Goal: Task Accomplishment & Management: Manage account settings

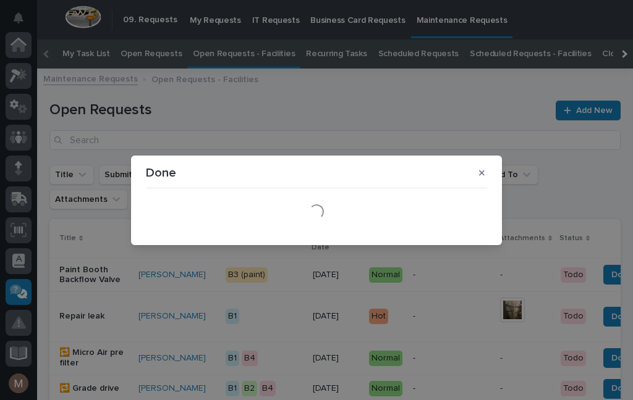
scroll to position [0, 9]
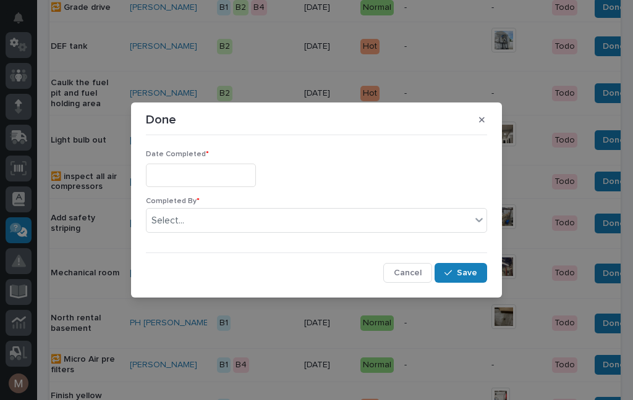
click at [200, 179] on input "text" at bounding box center [201, 175] width 110 height 23
click at [226, 165] on input "text" at bounding box center [201, 175] width 110 height 23
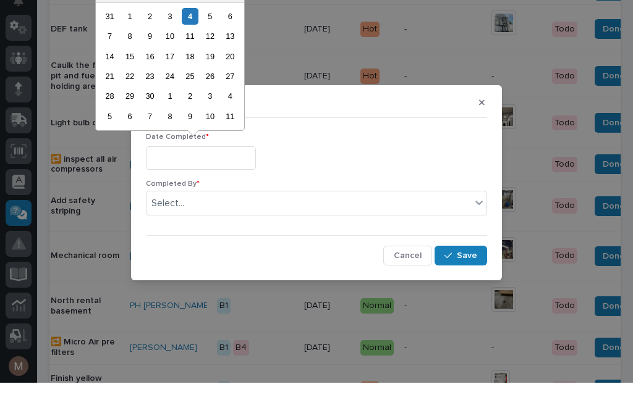
click at [201, 25] on div "5" at bounding box center [209, 33] width 17 height 17
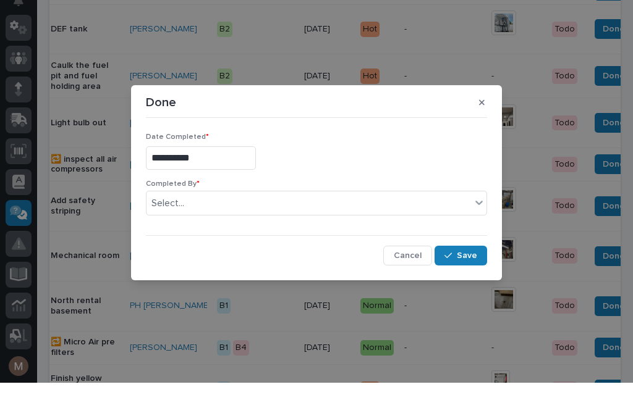
type input "**********"
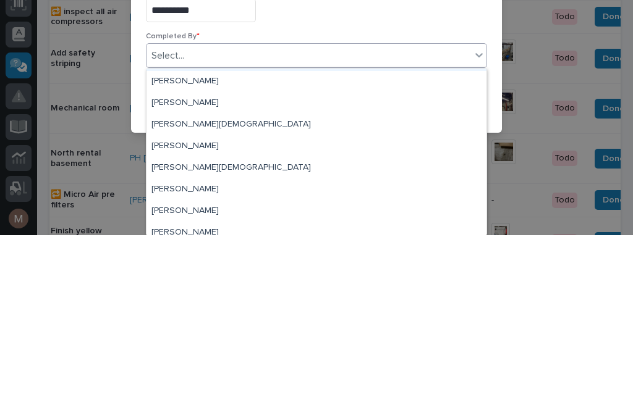
scroll to position [23, 0]
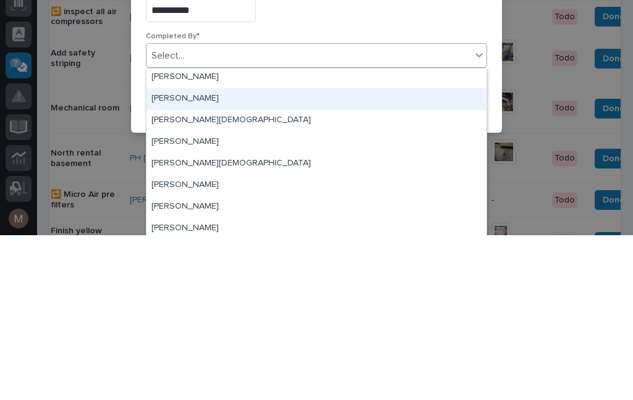
click at [184, 253] on div "[PERSON_NAME]" at bounding box center [316, 264] width 340 height 22
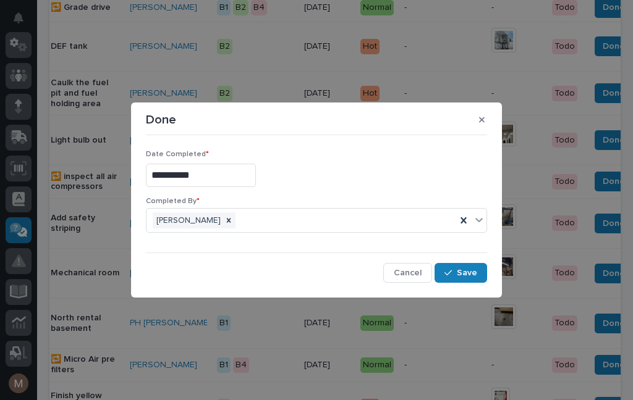
click at [472, 279] on button "Save" at bounding box center [460, 273] width 53 height 20
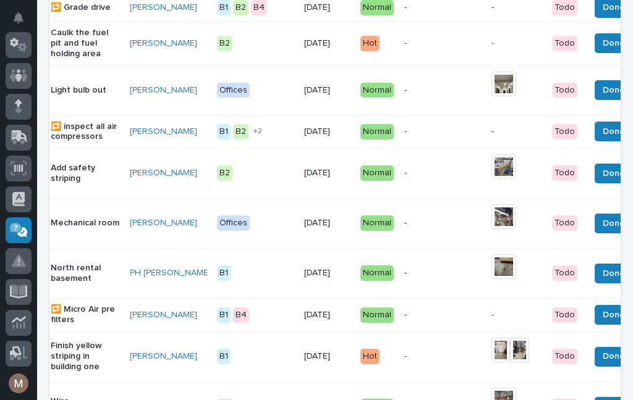
click at [74, 96] on p "Light bulb out" at bounding box center [85, 90] width 69 height 11
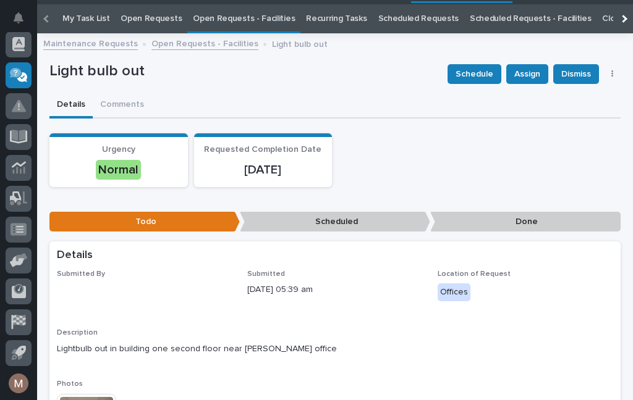
scroll to position [40, 0]
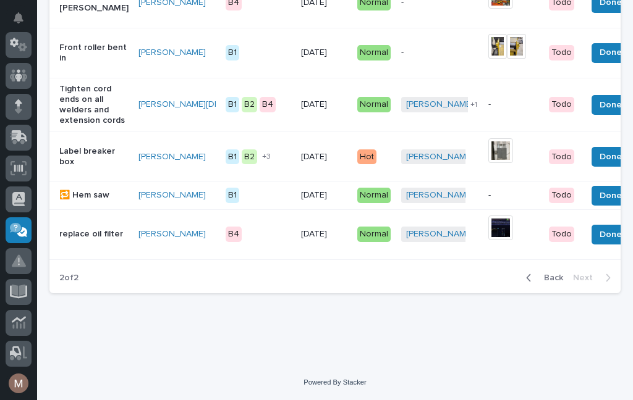
scroll to position [806, 0]
click at [552, 284] on span "Back" at bounding box center [549, 278] width 27 height 11
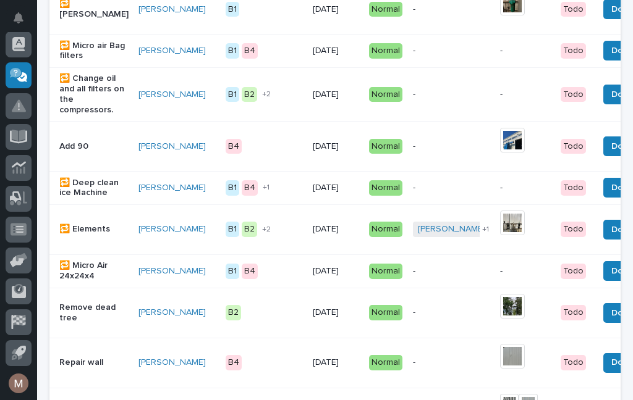
scroll to position [324, 0]
click at [76, 142] on p "Add 90" at bounding box center [93, 147] width 69 height 11
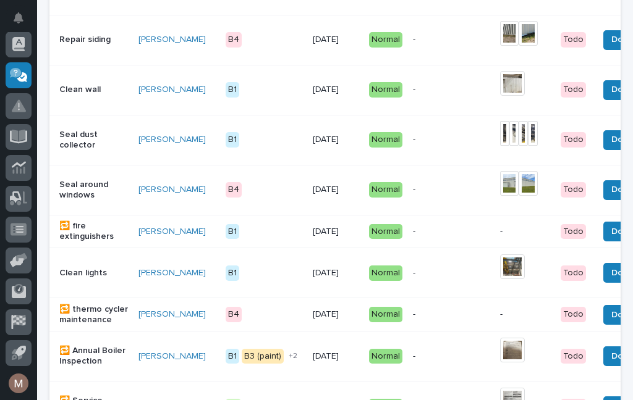
scroll to position [698, 0]
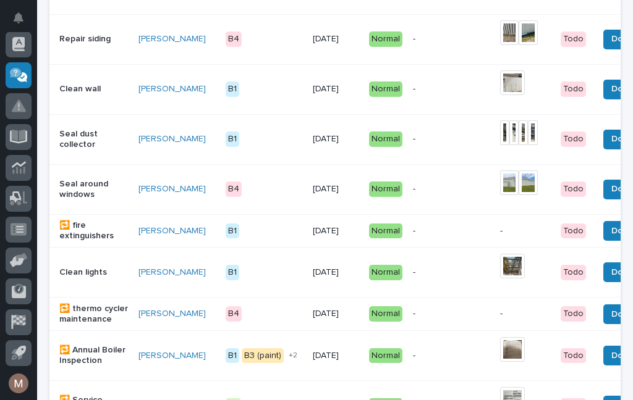
click at [80, 140] on p "Seal dust collector" at bounding box center [93, 139] width 69 height 21
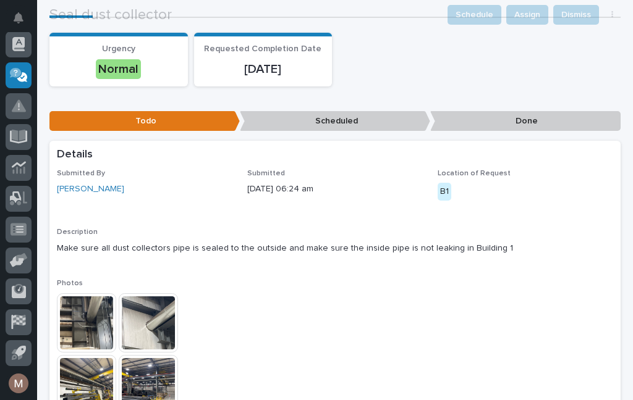
scroll to position [136, 0]
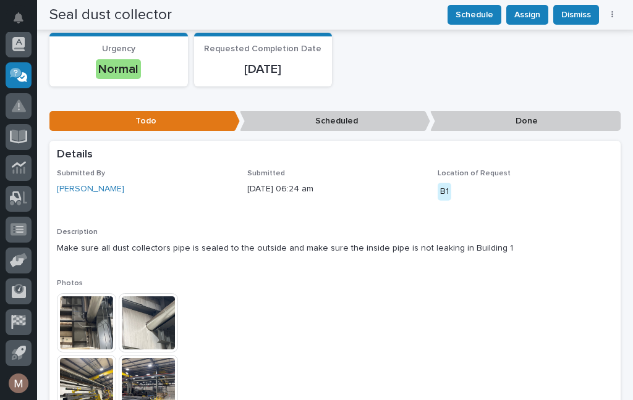
click at [104, 315] on img at bounding box center [86, 323] width 59 height 59
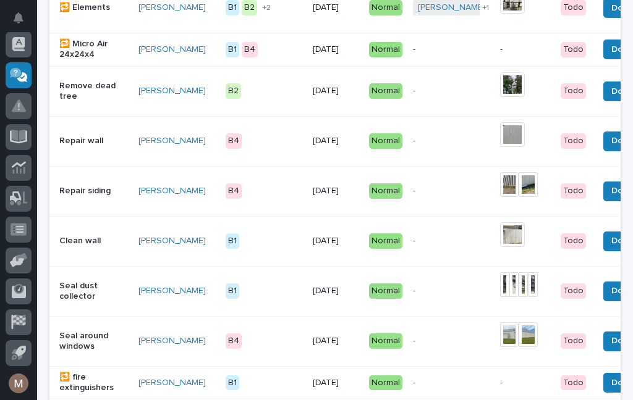
scroll to position [546, 0]
click at [86, 299] on p "Seal dust collector" at bounding box center [93, 291] width 69 height 21
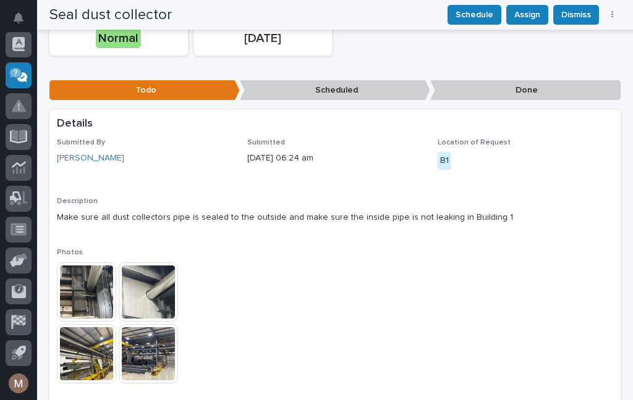
scroll to position [167, 0]
click at [95, 357] on img at bounding box center [86, 353] width 59 height 59
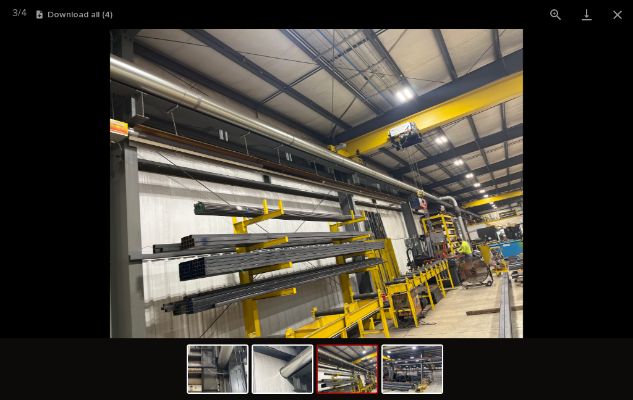
click at [415, 368] on img at bounding box center [412, 369] width 59 height 47
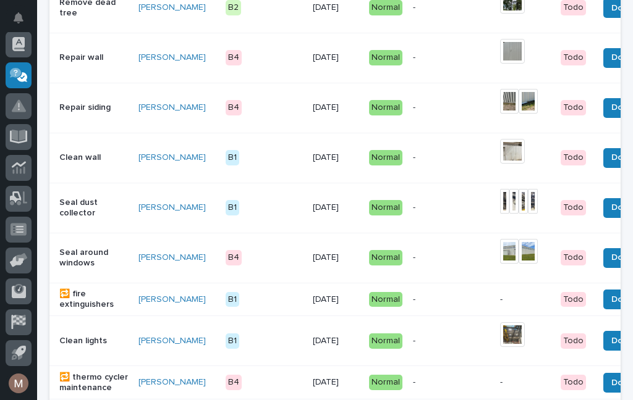
scroll to position [630, 0]
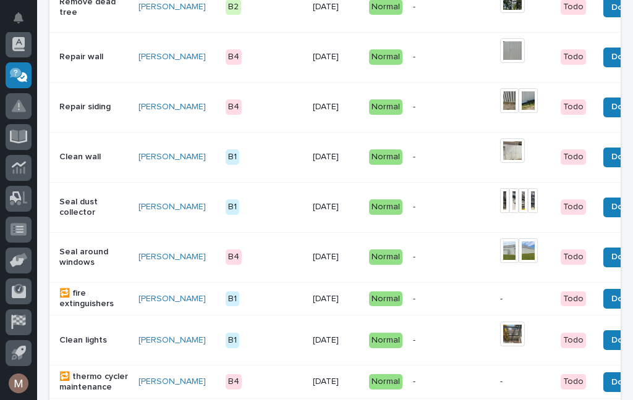
click at [71, 219] on div "Seal dust collector" at bounding box center [93, 207] width 69 height 31
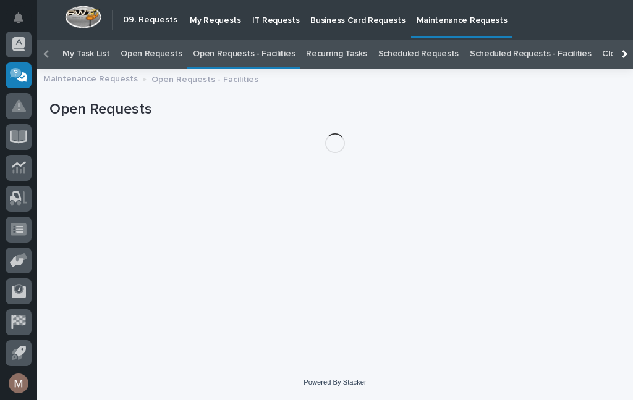
scroll to position [40, 0]
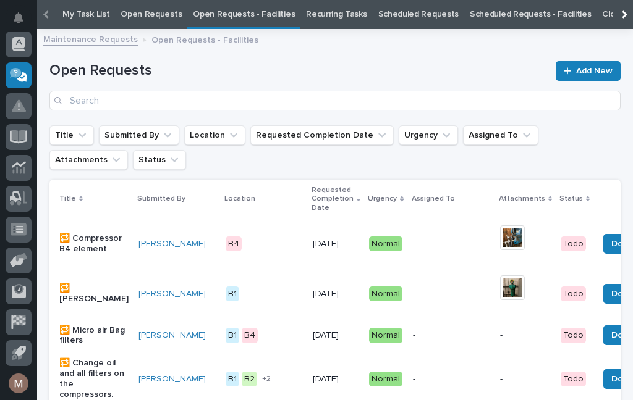
click at [246, 18] on link "Open Requests - Facilities" at bounding box center [244, 14] width 102 height 29
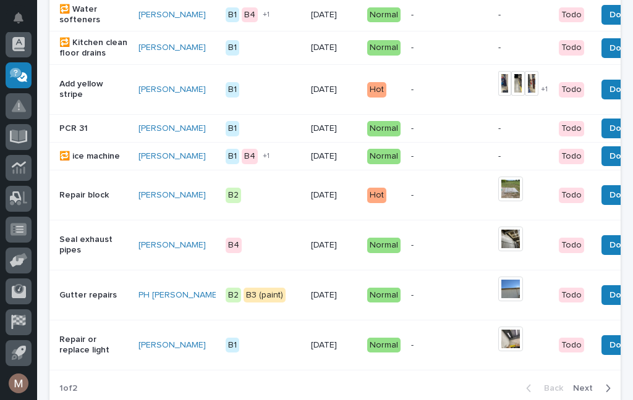
scroll to position [1199, 0]
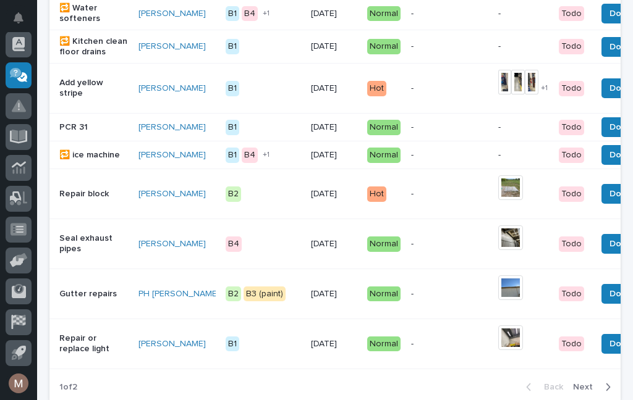
click at [95, 249] on p "Seal exhaust pipes" at bounding box center [93, 244] width 69 height 21
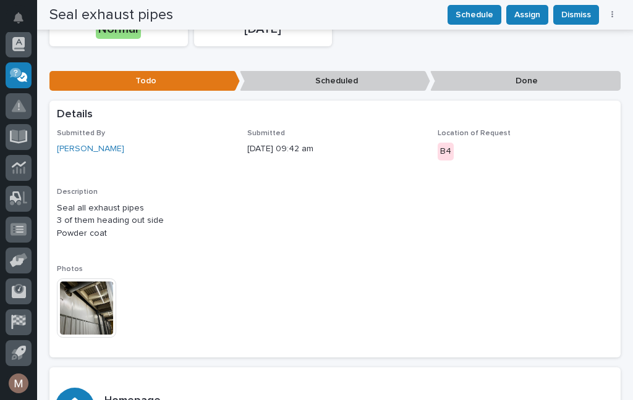
scroll to position [175, 0]
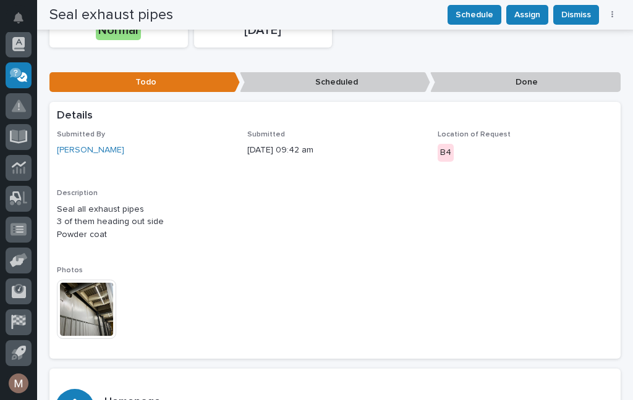
click at [83, 303] on img at bounding box center [86, 309] width 59 height 59
